Goal: Task Accomplishment & Management: Use online tool/utility

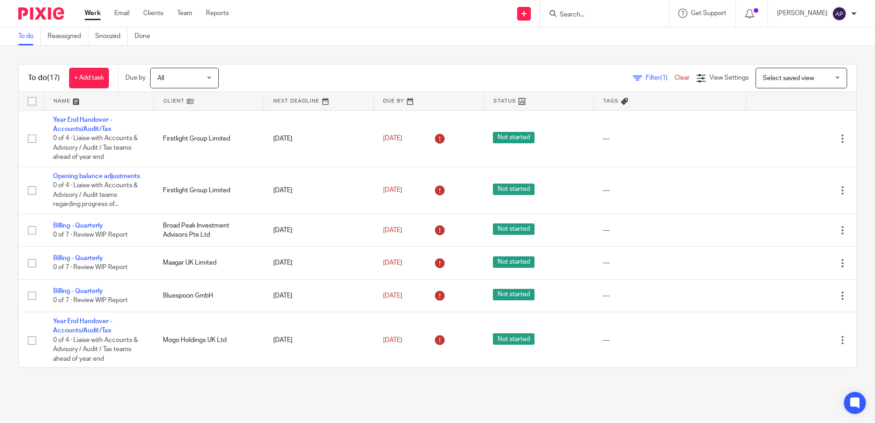
drag, startPoint x: 0, startPoint y: 0, endPoint x: 60, endPoint y: 101, distance: 117.4
click at [60, 101] on link at bounding box center [98, 101] width 109 height 18
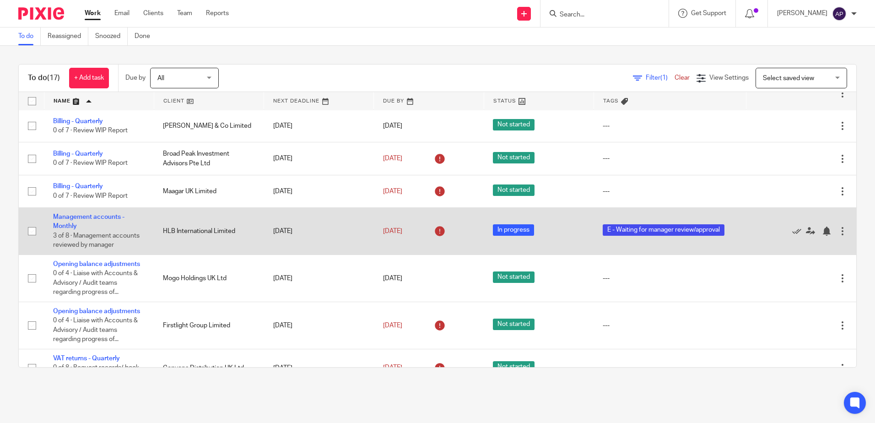
scroll to position [257, 0]
